Goal: Task Accomplishment & Management: Use online tool/utility

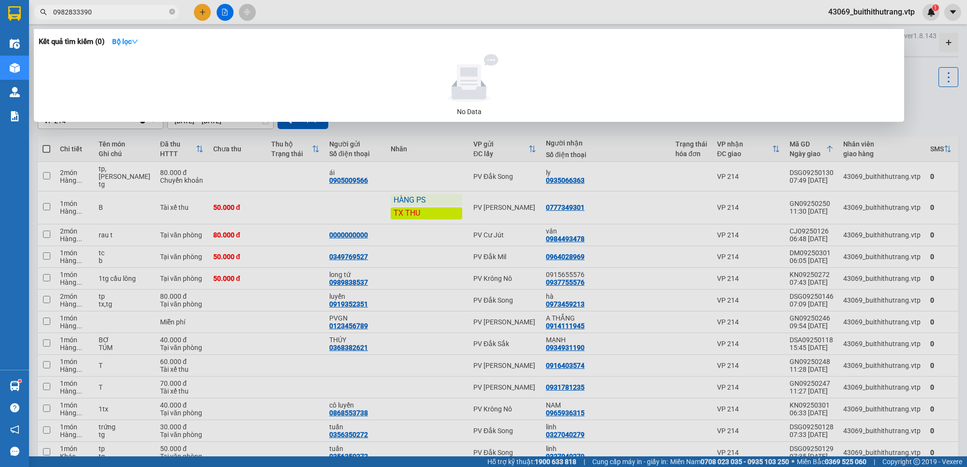
click at [730, 208] on div at bounding box center [483, 233] width 967 height 467
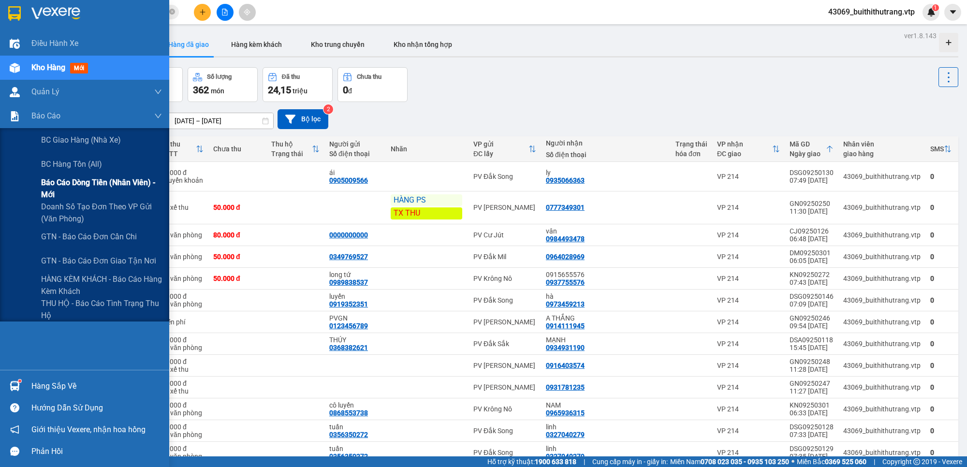
click at [83, 185] on span "Báo cáo dòng tiền (nhân viên) - mới" at bounding box center [101, 189] width 121 height 24
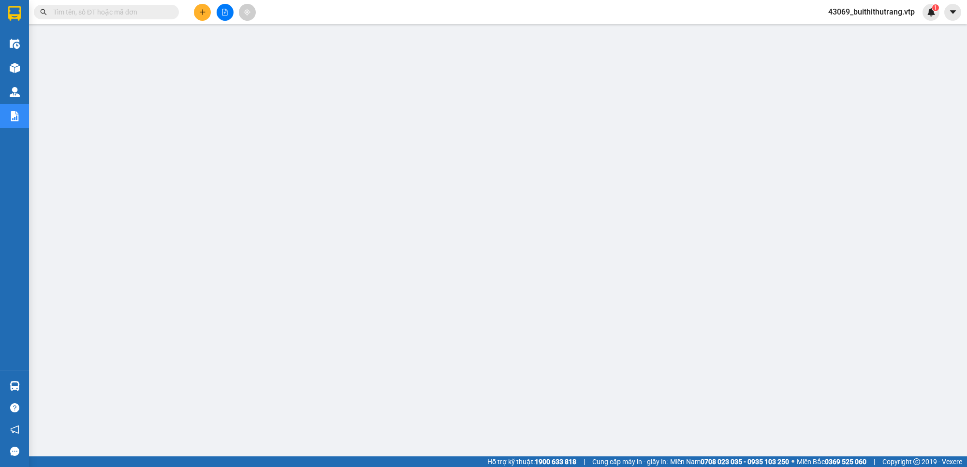
click at [888, 13] on span "43069_buithithutrang.vtp" at bounding box center [872, 12] width 102 height 12
click at [879, 28] on span "Đăng xuất" at bounding box center [875, 30] width 83 height 11
